Goal: Find specific page/section: Find specific page/section

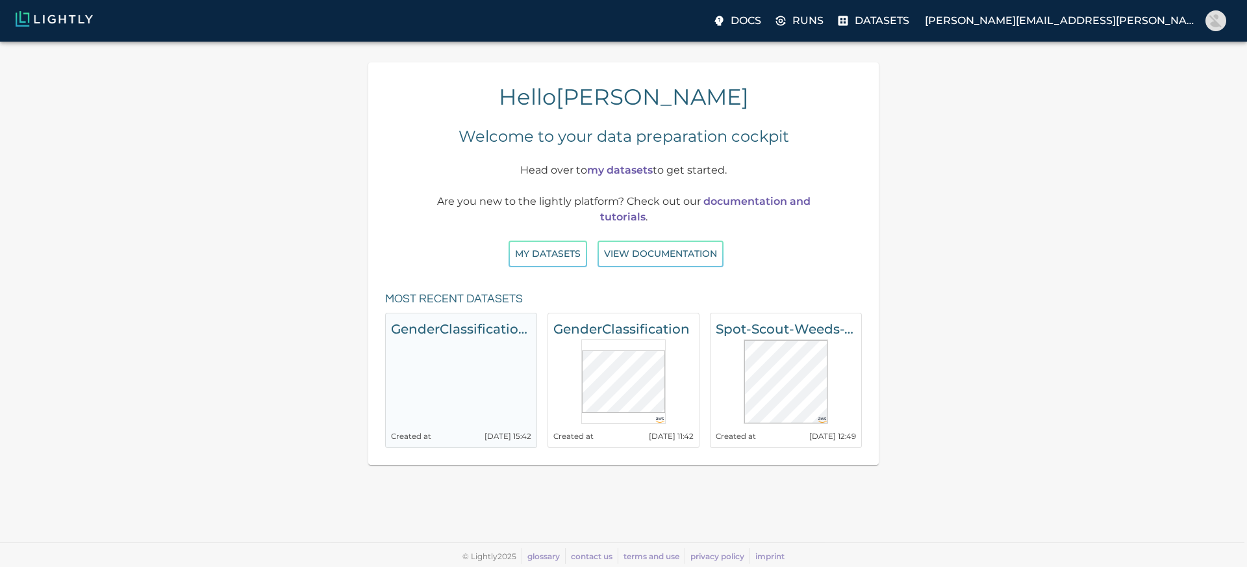
click at [449, 409] on div "GenderClassification2 Created at [DATE] 15:42" at bounding box center [461, 379] width 140 height 123
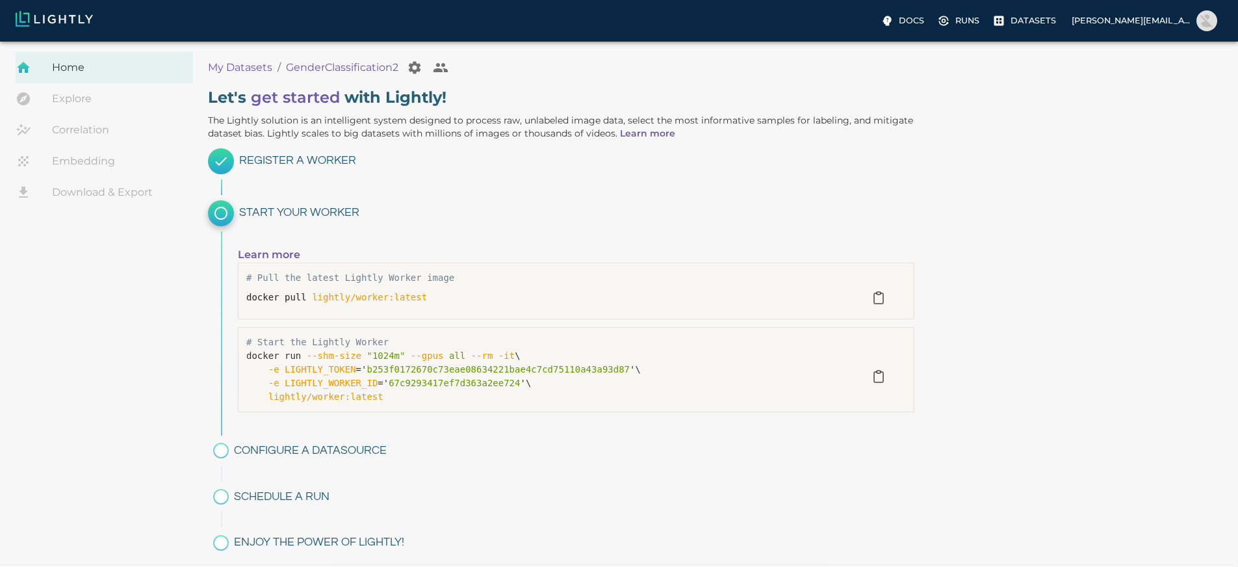
click at [147, 274] on div "Home Explore Correlation Embedding Download & Export" at bounding box center [104, 304] width 208 height 505
